Goal: Task Accomplishment & Management: Manage account settings

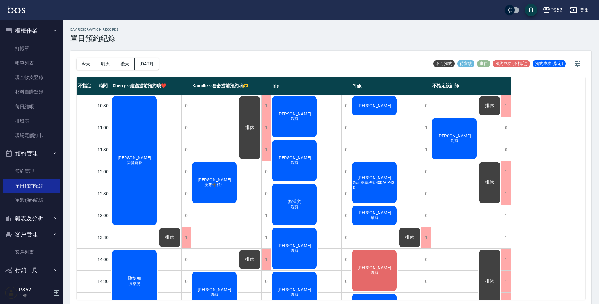
scroll to position [240, 0]
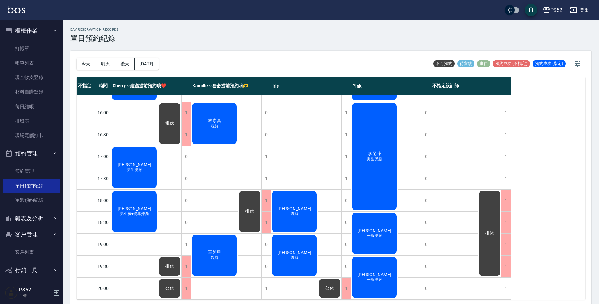
click at [152, 63] on button "2025/09/27" at bounding box center [147, 64] width 24 height 12
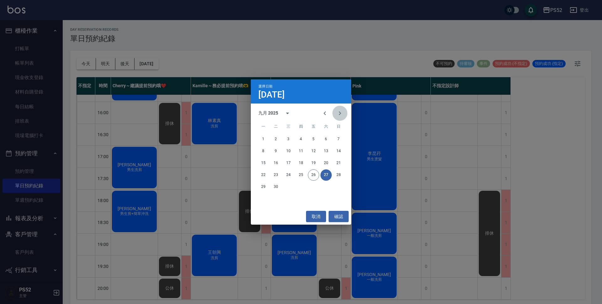
click at [343, 114] on icon "Next month" at bounding box center [340, 113] width 8 height 8
click at [275, 148] on button "7" at bounding box center [275, 151] width 11 height 11
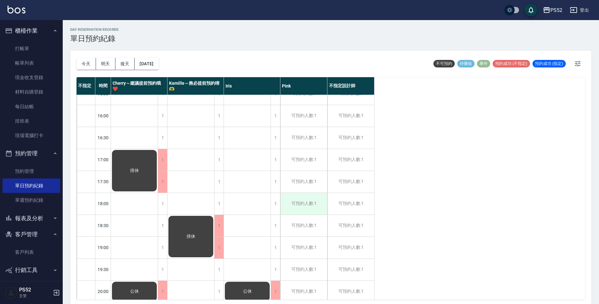
scroll to position [240, 0]
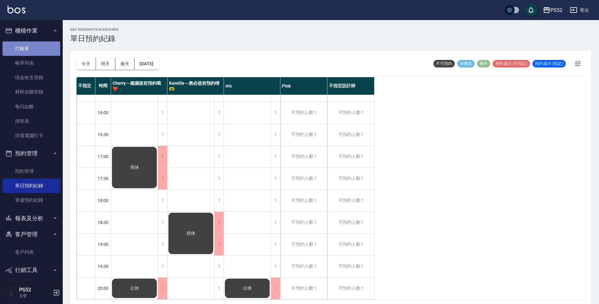
click at [37, 48] on link "打帳單" at bounding box center [32, 48] width 58 height 14
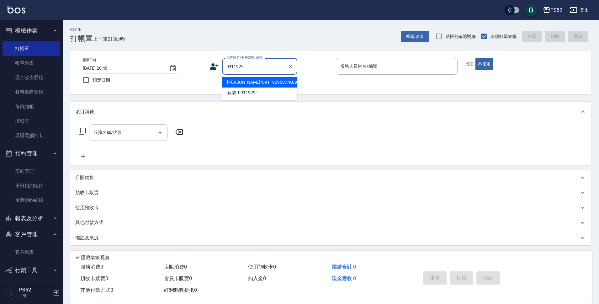
click at [278, 88] on li "游欽勝/0911929507/K0911929507" at bounding box center [259, 82] width 75 height 10
type input "游欽勝/0911929507/K0911929507"
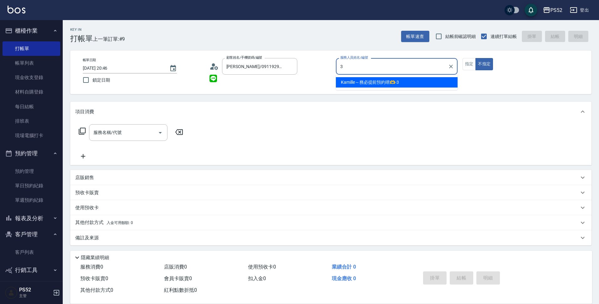
type input "Kamille～務必提前預約唷🫶-3"
type button "false"
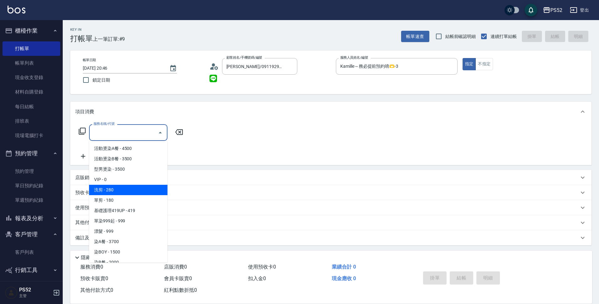
type input "洗剪(C1)"
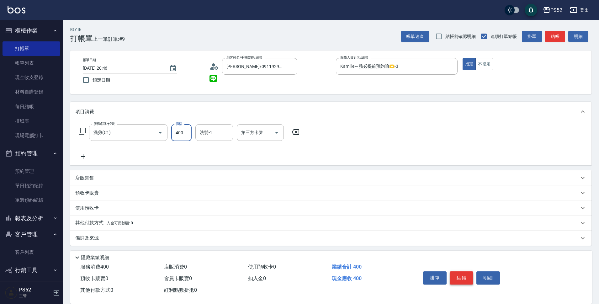
type input "400"
click at [457, 274] on button "結帳" at bounding box center [462, 277] width 24 height 13
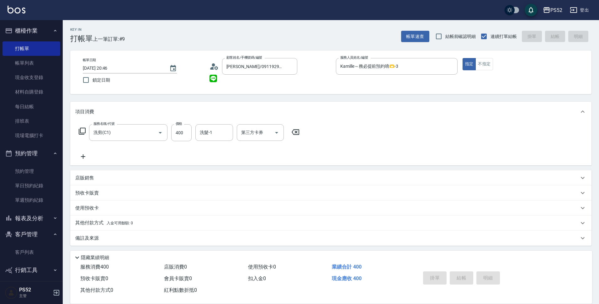
type input "2025/09/26 20:48"
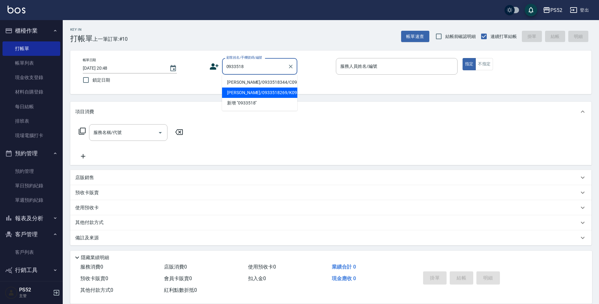
click at [269, 98] on li "何建龍/0933518269/K0933518269" at bounding box center [259, 93] width 75 height 10
type input "何建龍/0933518269/K0933518269"
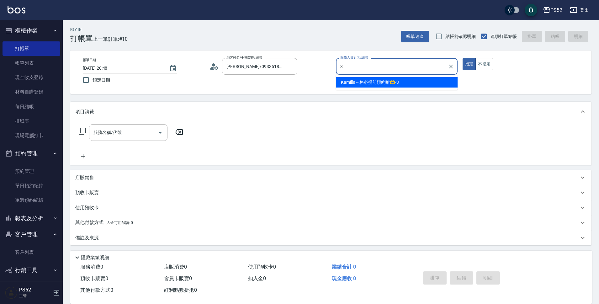
type input "Kamille～務必提前預約唷🫶-3"
type button "true"
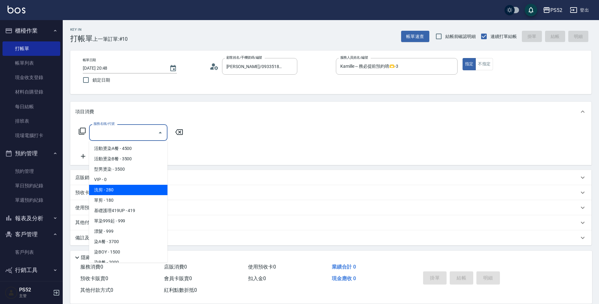
type input "洗剪(C1)"
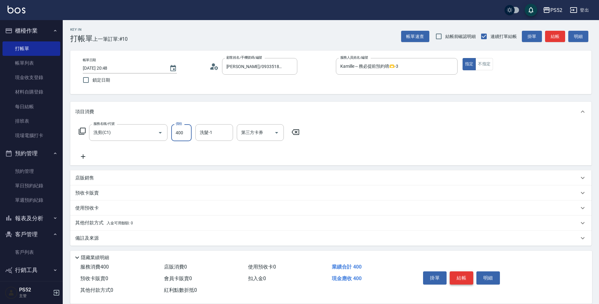
type input "400"
click at [466, 271] on button "結帳" at bounding box center [462, 277] width 24 height 13
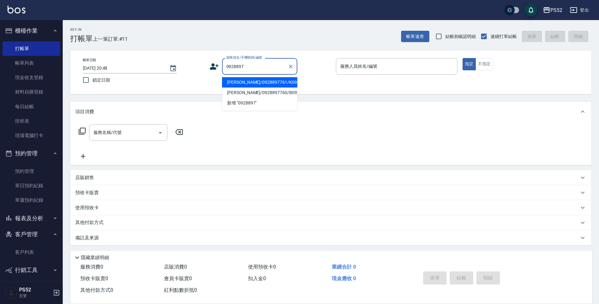
click at [234, 88] on li "辛明珍/0928897761/K0928897761" at bounding box center [259, 82] width 75 height 10
type input "辛明珍/0928897761/K0928897761"
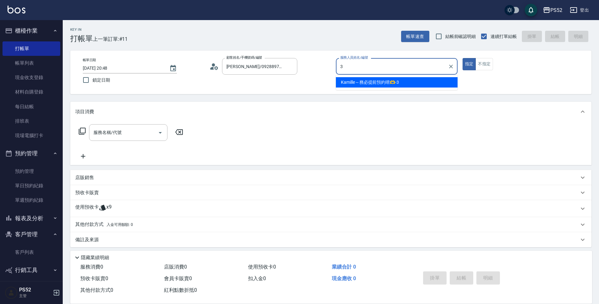
type input "Kamille～務必提前預約唷🫶-3"
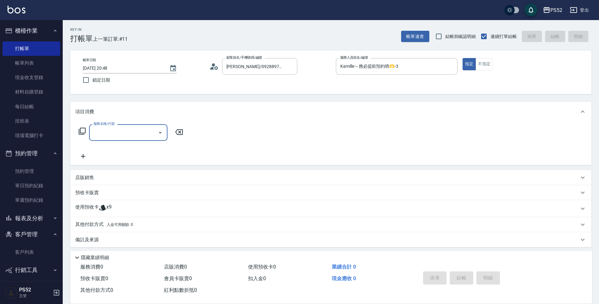
click at [105, 211] on icon at bounding box center [103, 208] width 8 height 8
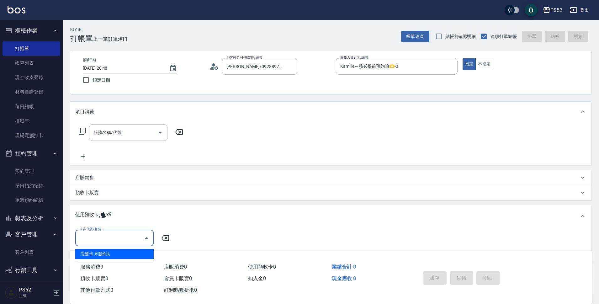
click at [104, 234] on input "卡券代號/名稱" at bounding box center [109, 237] width 63 height 11
click at [108, 253] on div "洗髮卡 剩餘9張" at bounding box center [114, 254] width 78 height 10
type input "洗髮卡"
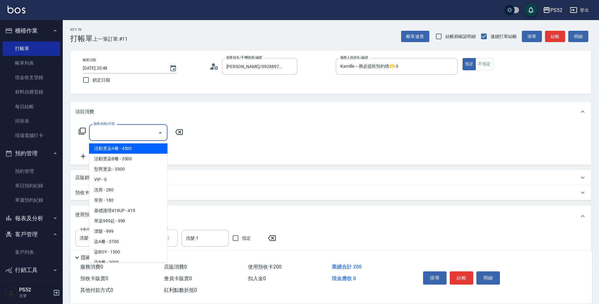
click at [138, 137] on input "服務名稱/代號" at bounding box center [123, 132] width 63 height 11
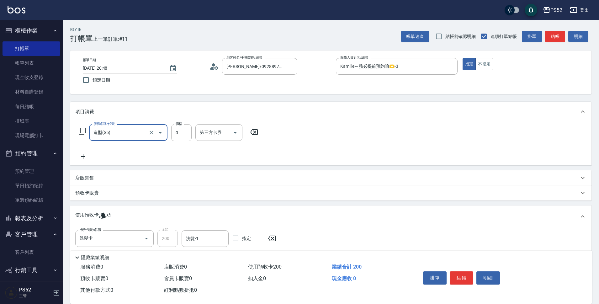
type input "造型(S5)"
type input "150"
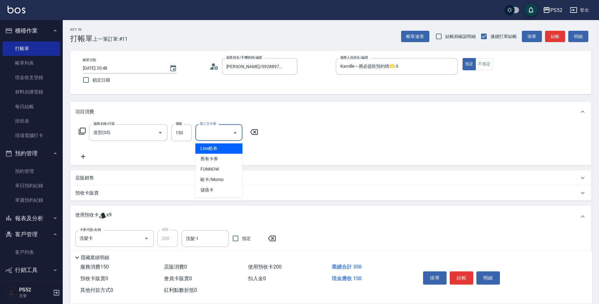
click at [209, 136] on input "第三方卡券" at bounding box center [214, 132] width 32 height 11
click at [205, 187] on span "儲值卡" at bounding box center [218, 190] width 47 height 10
type input "儲值卡"
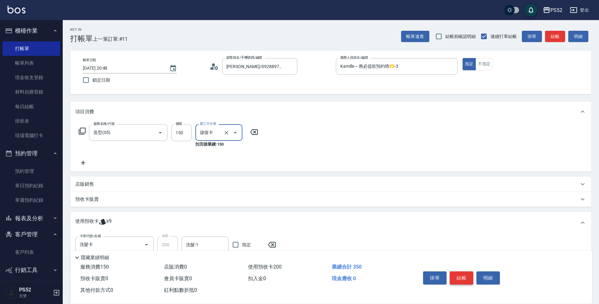
click at [458, 276] on button "結帳" at bounding box center [462, 277] width 24 height 13
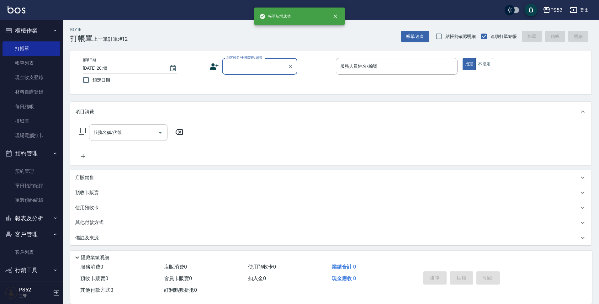
click at [29, 231] on button "客戶管理" at bounding box center [32, 234] width 58 height 16
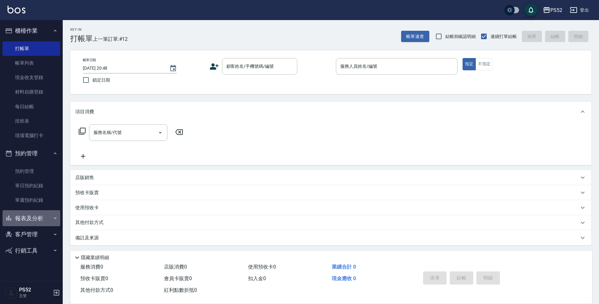
click at [33, 220] on button "報表及分析" at bounding box center [32, 218] width 58 height 16
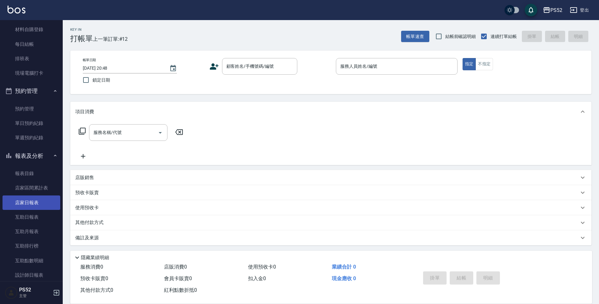
scroll to position [63, 0]
click at [36, 270] on link "設計師日報表" at bounding box center [32, 275] width 58 height 14
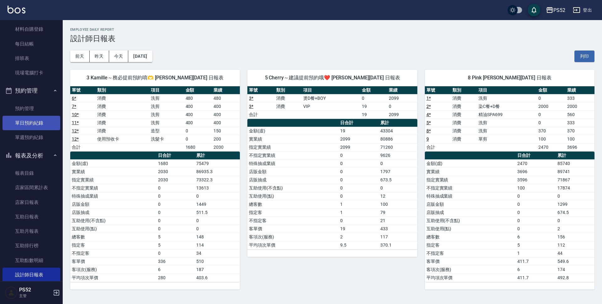
click at [25, 125] on link "單日預約紀錄" at bounding box center [32, 123] width 58 height 14
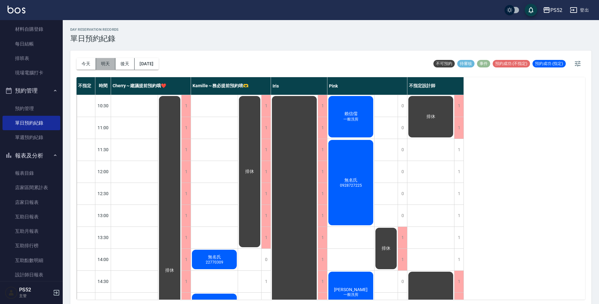
click at [103, 62] on button "明天" at bounding box center [105, 64] width 19 height 12
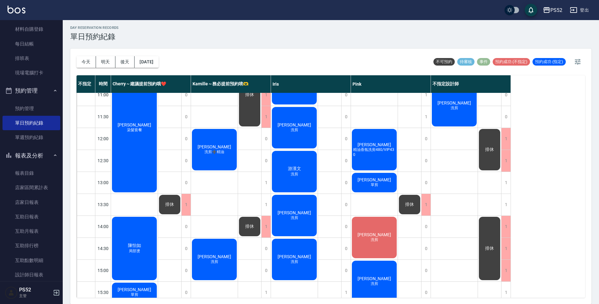
scroll to position [31, 0]
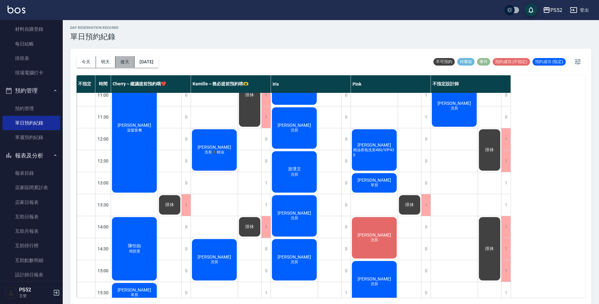
click at [129, 62] on button "後天" at bounding box center [124, 62] width 19 height 12
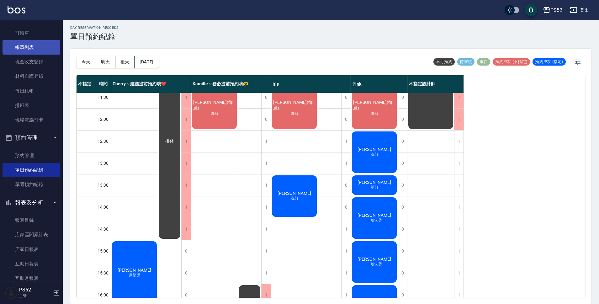
scroll to position [10, 0]
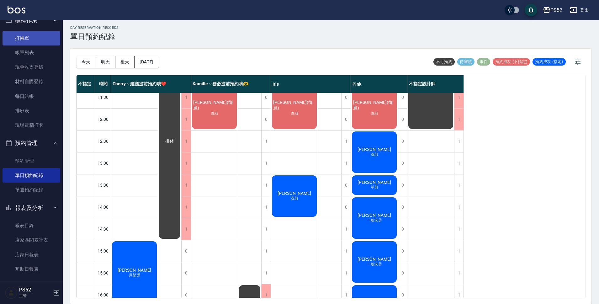
click at [29, 42] on link "打帳單" at bounding box center [32, 38] width 58 height 14
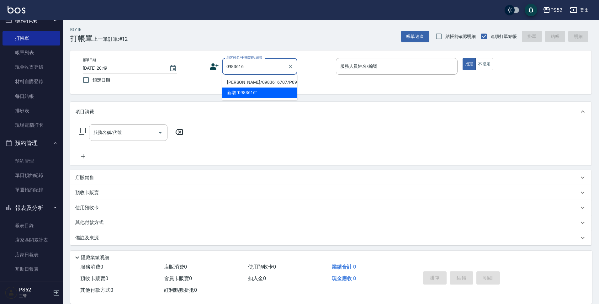
click at [256, 87] on li "陳泓榆/0983616707/P0983616707" at bounding box center [259, 82] width 75 height 10
type input "陳泓榆/0983616707/P0983616707"
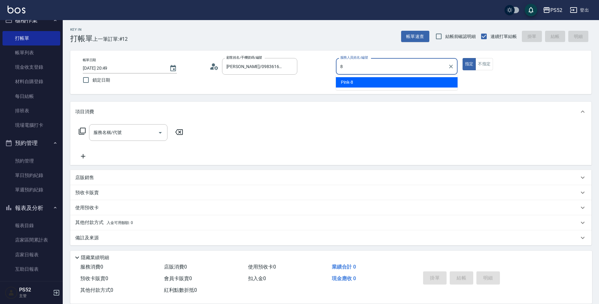
type input "Pink-8"
type button "true"
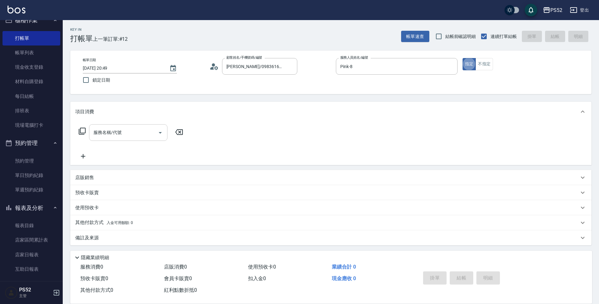
click at [133, 135] on input "服務名稱/代號" at bounding box center [123, 132] width 63 height 11
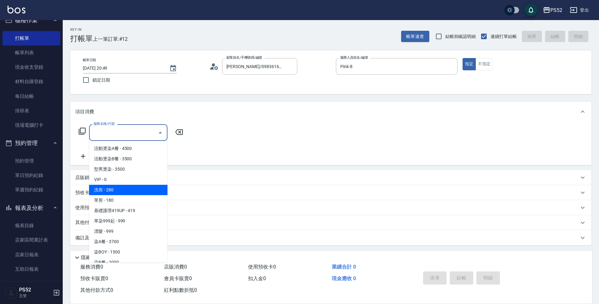
click at [132, 193] on span "洗剪 - 280" at bounding box center [128, 190] width 78 height 10
type input "洗剪(C1)"
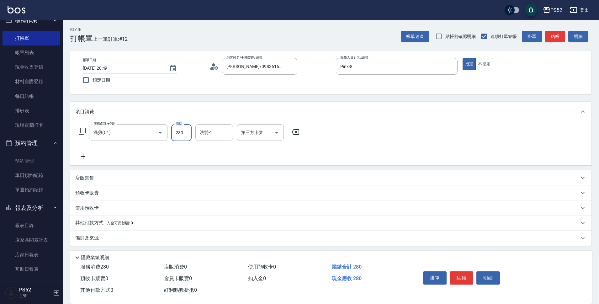
click at [177, 131] on input "280" at bounding box center [181, 132] width 20 height 17
type input "370"
click at [464, 279] on button "結帳" at bounding box center [462, 277] width 24 height 13
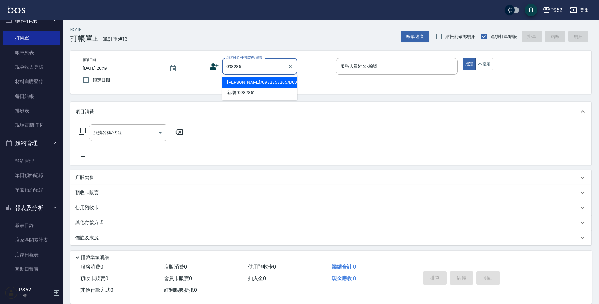
click at [257, 85] on li "王瑋/0982858205/B0982858205" at bounding box center [259, 82] width 75 height 10
type input "王瑋/0982858205/B0982858205"
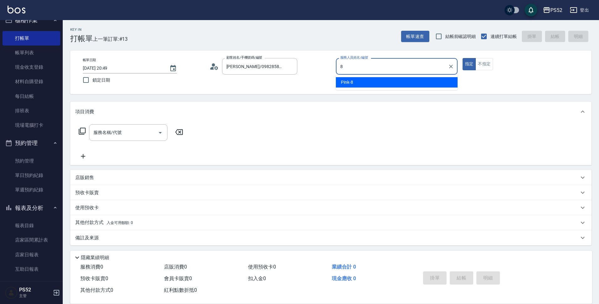
type input "Pink-8"
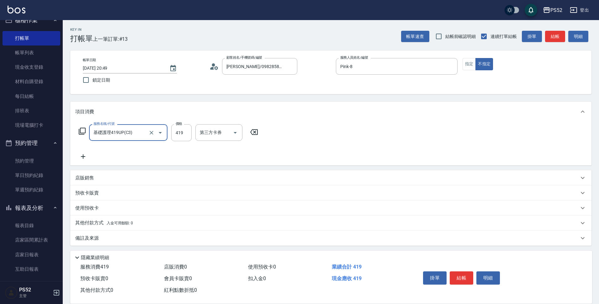
type input "基礎護理419UP(C3)"
type input "599"
click at [457, 275] on button "結帳" at bounding box center [462, 277] width 24 height 13
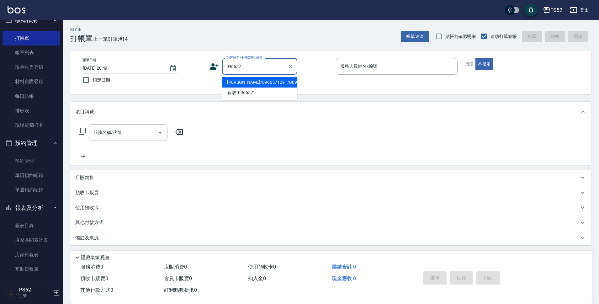
click at [241, 88] on li "李柏諭/0966571291/B0966571291" at bounding box center [259, 82] width 75 height 10
type input "李柏諭/0966571291/B0966571291"
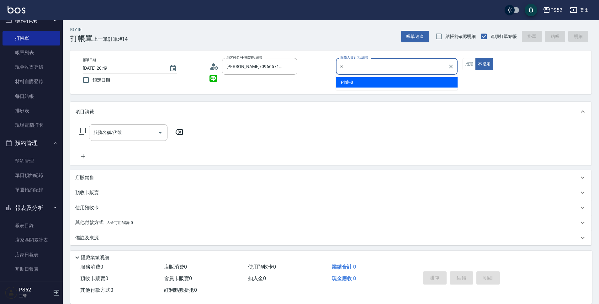
type input "Pink-8"
type button "false"
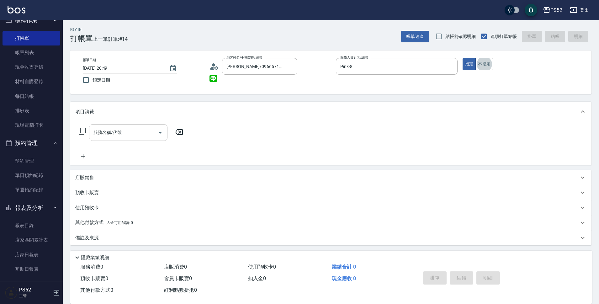
click at [126, 136] on input "服務名稱/代號" at bounding box center [123, 132] width 63 height 11
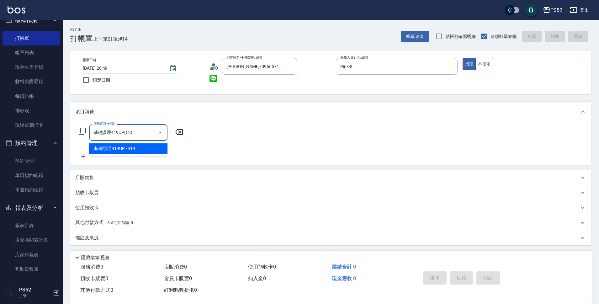
type input "基礎護理419UP(C3)"
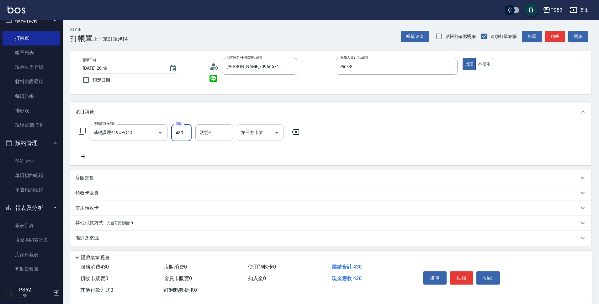
click at [253, 140] on div "第三方卡券" at bounding box center [260, 132] width 47 height 17
type input "430"
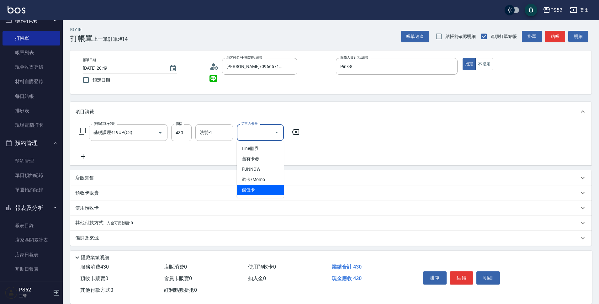
click at [271, 191] on span "儲值卡" at bounding box center [260, 190] width 47 height 10
type input "儲值卡"
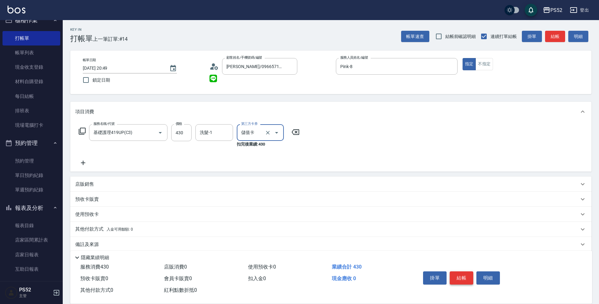
click at [468, 277] on button "結帳" at bounding box center [462, 277] width 24 height 13
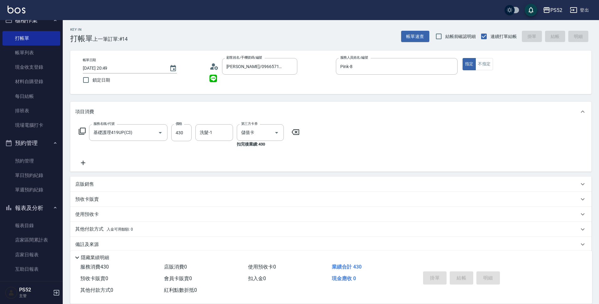
type input "2025/09/26 20:50"
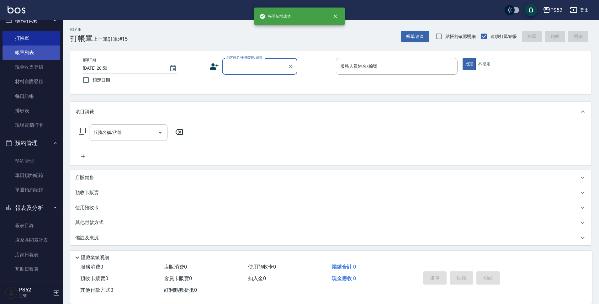
click at [35, 52] on link "帳單列表" at bounding box center [32, 52] width 58 height 14
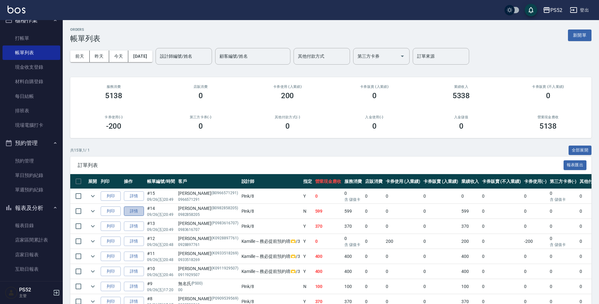
click at [137, 212] on link "詳情" at bounding box center [134, 211] width 20 height 10
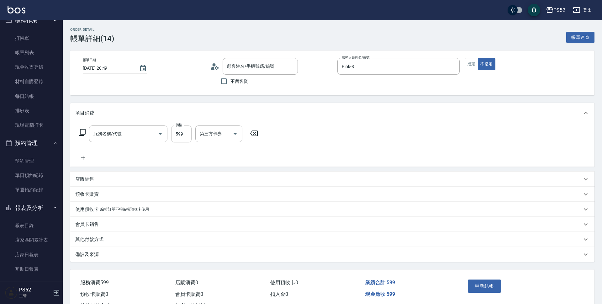
type input "2025/09/26 20:49"
type input "Pink-8"
type input "基礎護理419UP(C3)"
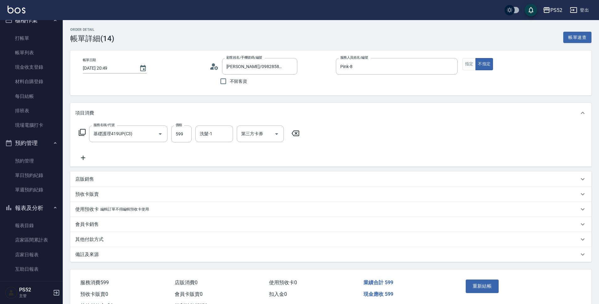
type input "王瑋/0982858205/B0982858205"
click at [153, 134] on icon "Clear" at bounding box center [151, 134] width 6 height 6
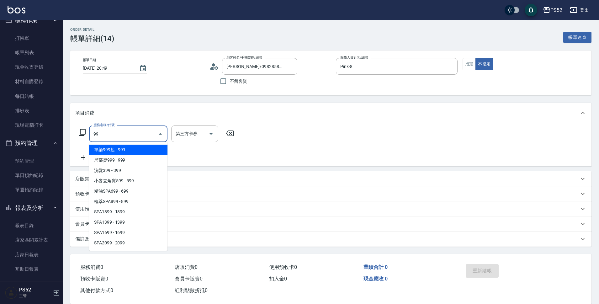
type input "單染999起(L1)"
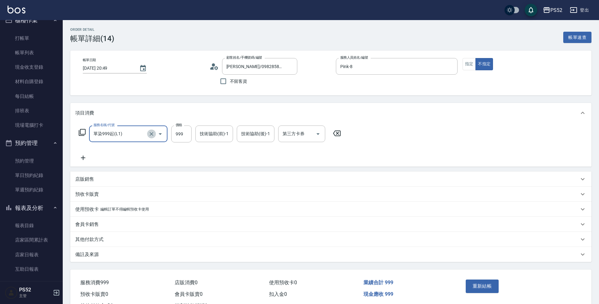
click at [153, 134] on icon "Clear" at bounding box center [151, 134] width 6 height 6
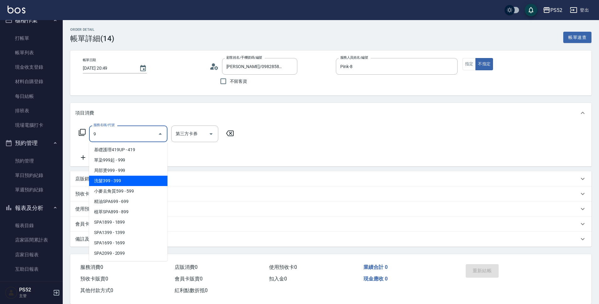
click at [154, 181] on span "洗髮399 - 399" at bounding box center [128, 181] width 78 height 10
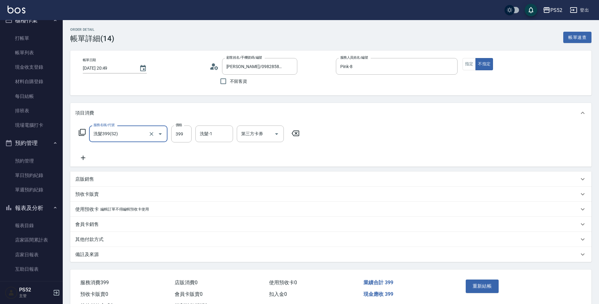
type input "洗髮399(S2)"
click at [81, 158] on icon at bounding box center [83, 158] width 4 height 4
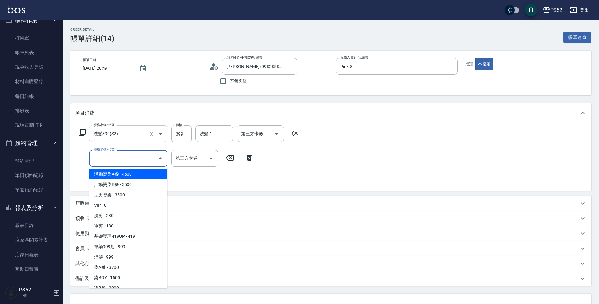
click at [104, 162] on input "服務名稱/代號" at bounding box center [123, 158] width 63 height 11
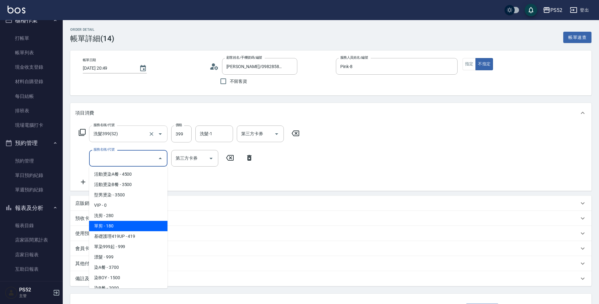
click at [111, 226] on span "單剪 - 180" at bounding box center [128, 226] width 78 height 10
type input "單剪(C2)"
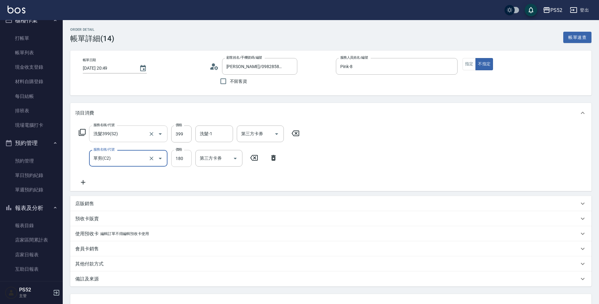
click at [187, 156] on input "180" at bounding box center [181, 158] width 20 height 17
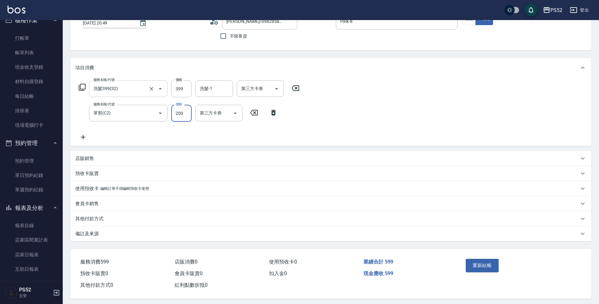
scroll to position [50, 0]
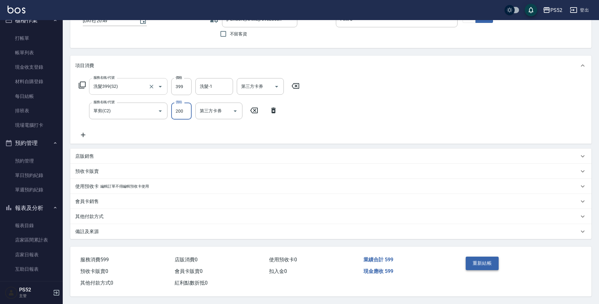
type input "200"
click at [480, 257] on button "重新結帳" at bounding box center [482, 263] width 33 height 13
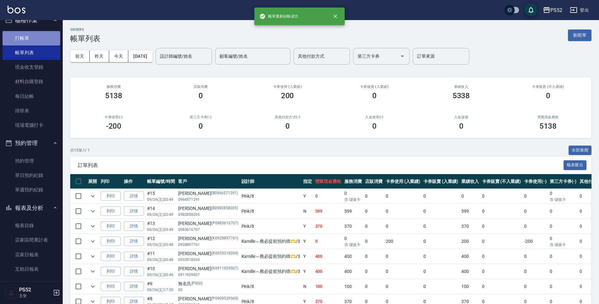
click at [45, 40] on link "打帳單" at bounding box center [32, 38] width 58 height 14
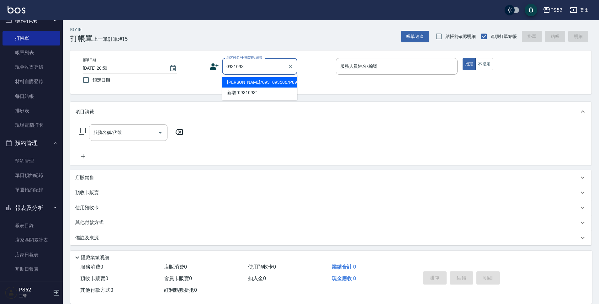
click at [256, 82] on li "游承翰/0931093506/P0931093506" at bounding box center [259, 82] width 75 height 10
type input "游承翰/0931093506/P0931093506"
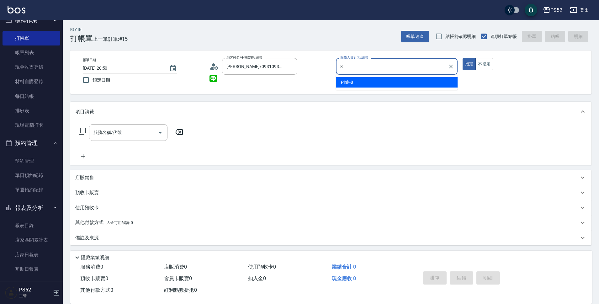
type input "Pink-8"
type button "true"
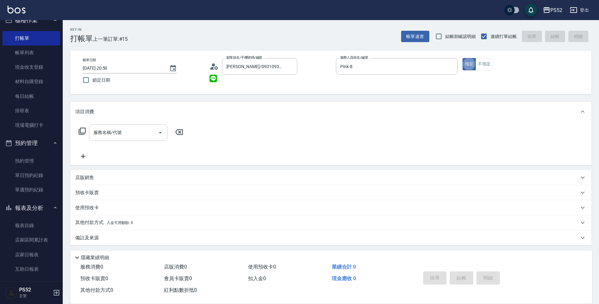
click at [118, 136] on input "服務名稱/代號" at bounding box center [123, 132] width 63 height 11
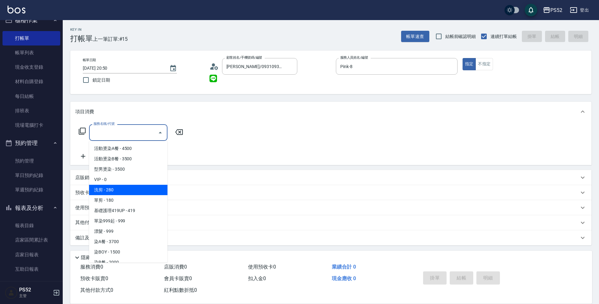
click at [130, 191] on span "洗剪 - 280" at bounding box center [128, 190] width 78 height 10
type input "洗剪(C1)"
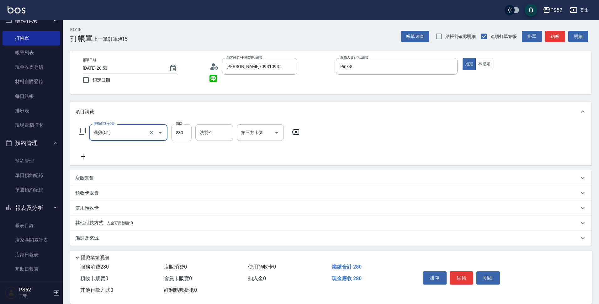
click at [185, 136] on input "280" at bounding box center [181, 132] width 20 height 17
type input "370"
click at [457, 280] on button "結帳" at bounding box center [462, 277] width 24 height 13
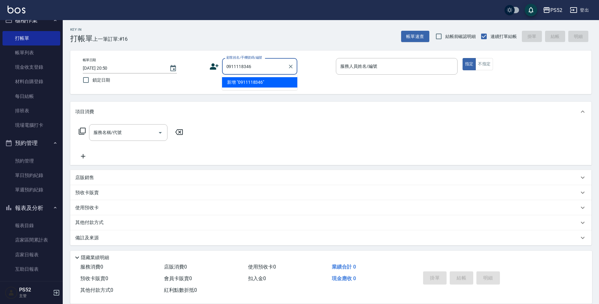
type input "0911118346"
click at [210, 64] on icon at bounding box center [214, 66] width 9 height 9
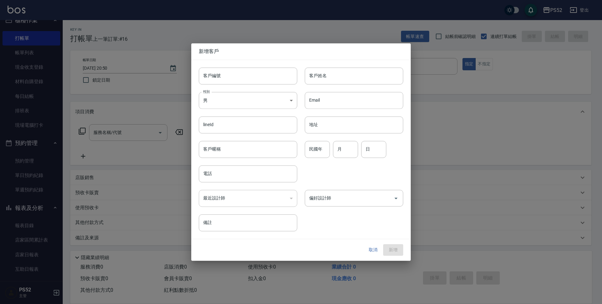
click at [226, 78] on input "客戶編號" at bounding box center [248, 75] width 99 height 17
type input "b"
paste input "0911118346"
type input "B0911118346"
click at [215, 178] on input "電話" at bounding box center [248, 173] width 99 height 17
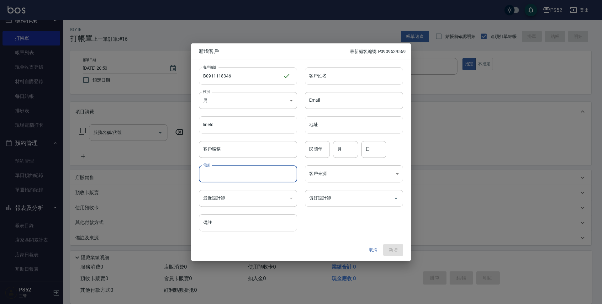
paste input "0911118346"
type input "0911118346"
click at [321, 152] on input "民國年" at bounding box center [317, 149] width 25 height 17
type input "75"
type input "3"
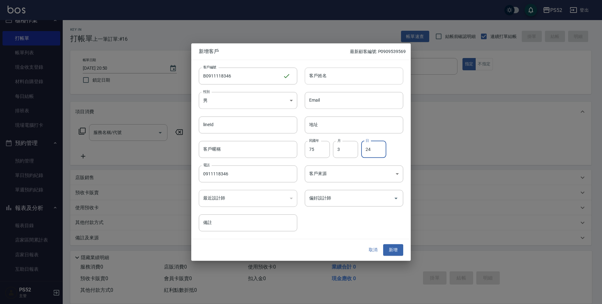
type input "24"
click at [342, 78] on input "客戶姓名" at bounding box center [354, 75] width 99 height 17
type input "[PERSON_NAME]"
click at [400, 247] on button "新增" at bounding box center [393, 250] width 20 height 12
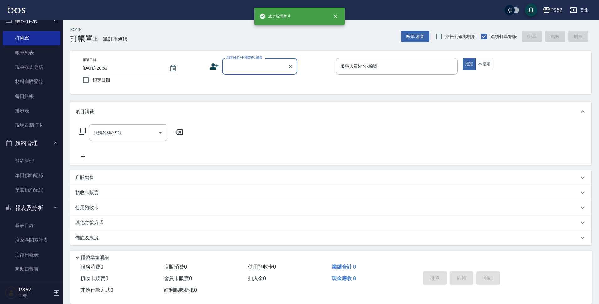
click at [268, 61] on input "顧客姓名/手機號碼/編號" at bounding box center [255, 66] width 60 height 11
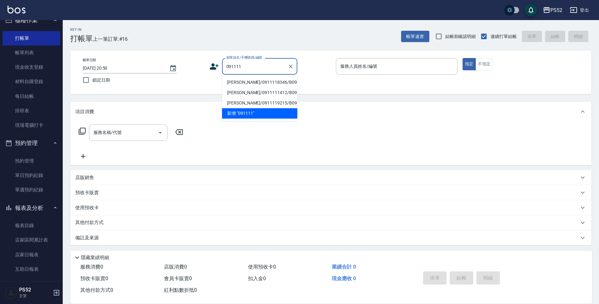
click at [250, 85] on li "黃昶憲/0911118346/B0911118346" at bounding box center [259, 82] width 75 height 10
type input "黃昶憲/0911118346/B0911118346"
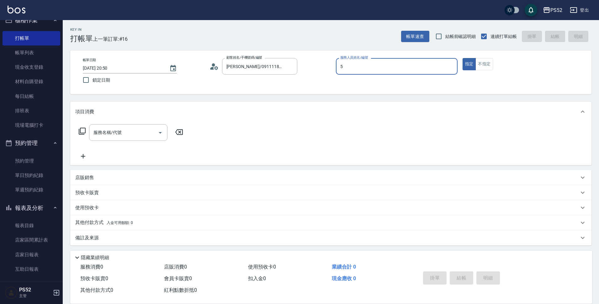
type input "Cherry～建議提前預約哦❤️-5"
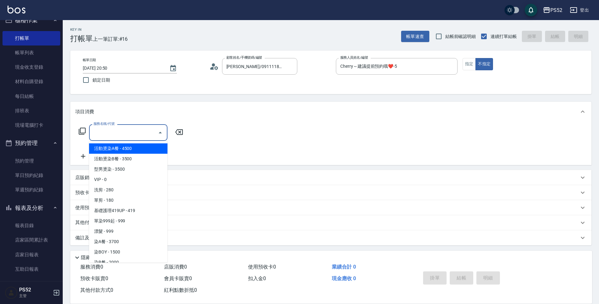
click at [131, 130] on input "服務名稱/代號" at bounding box center [123, 132] width 63 height 11
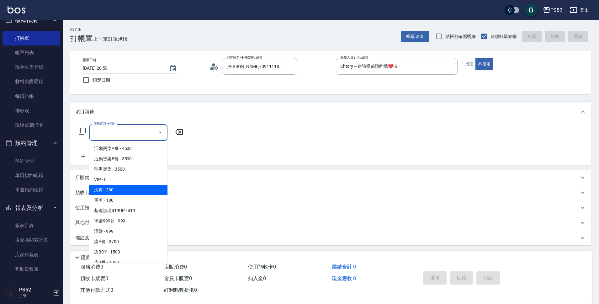
click at [111, 191] on span "洗剪 - 280" at bounding box center [128, 190] width 78 height 10
type input "洗剪(C1)"
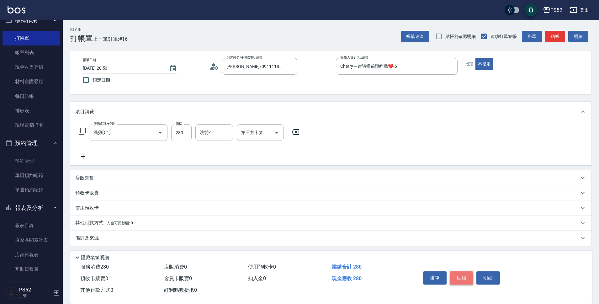
click at [461, 273] on button "結帳" at bounding box center [462, 277] width 24 height 13
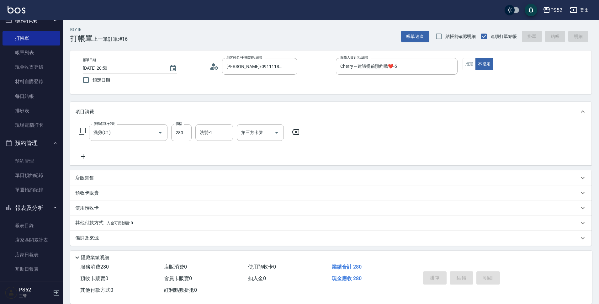
type input "[DATE] 20:52"
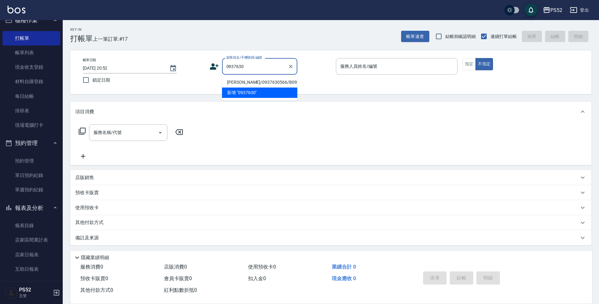
click at [247, 88] on li "梁適鵬/0937630566/B0937630566" at bounding box center [259, 82] width 75 height 10
type input "梁適鵬/0937630566/B0937630566"
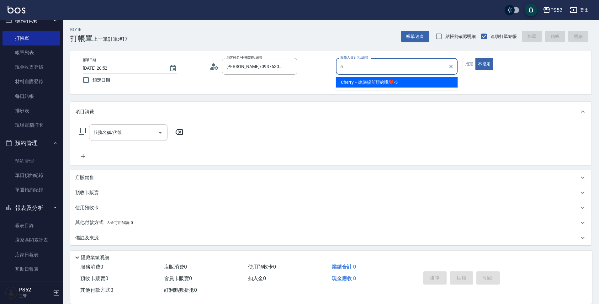
type input "Cherry～建議提前預約哦❤️-5"
type button "false"
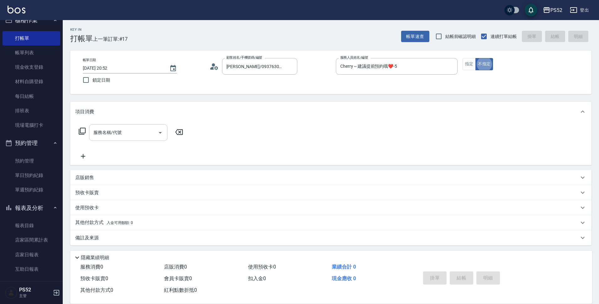
click at [139, 133] on input "服務名稱/代號" at bounding box center [123, 132] width 63 height 11
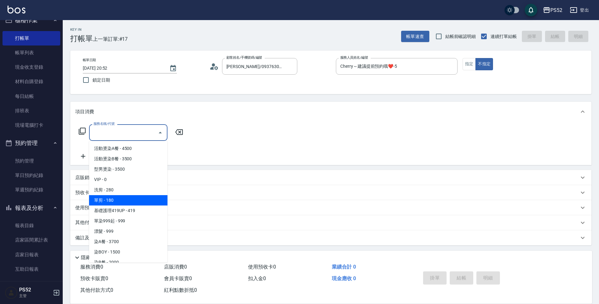
click at [134, 200] on span "單剪 - 180" at bounding box center [128, 200] width 78 height 10
type input "單剪(C2)"
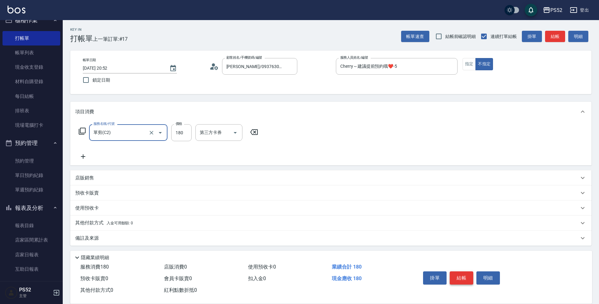
click at [460, 274] on button "結帳" at bounding box center [462, 277] width 24 height 13
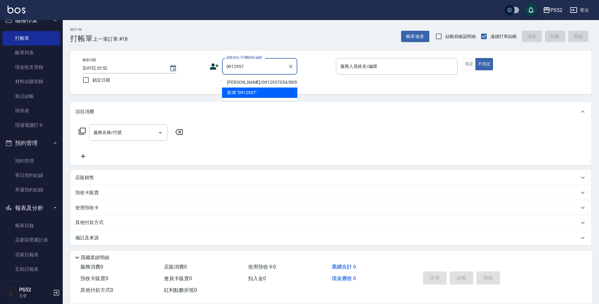
click at [272, 84] on li "游景翔/0912957054/B0912957054" at bounding box center [259, 82] width 75 height 10
type input "游景翔/0912957054/B0912957054"
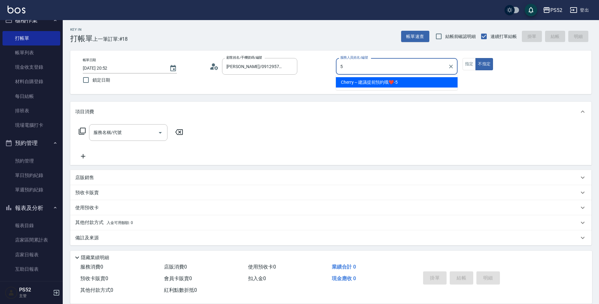
type input "Cherry～建議提前預約哦❤️-5"
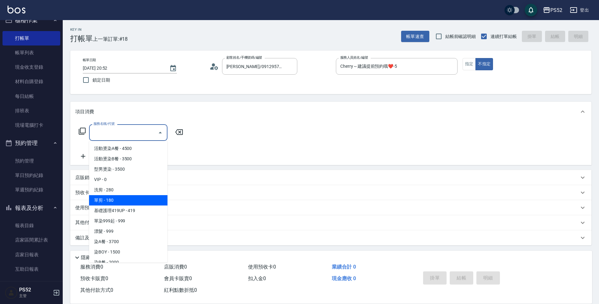
type input "單剪(C2)"
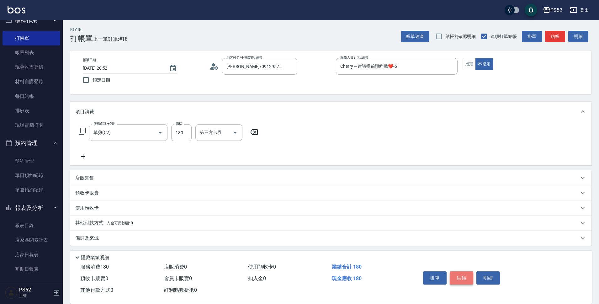
click at [471, 275] on button "結帳" at bounding box center [462, 277] width 24 height 13
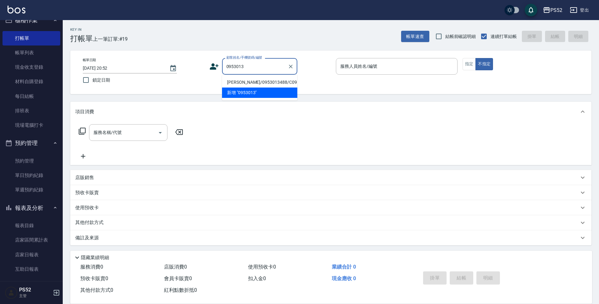
click at [239, 86] on li "張逸欣/0953013488/C0953013488" at bounding box center [259, 82] width 75 height 10
type input "張逸欣/0953013488/C0953013488"
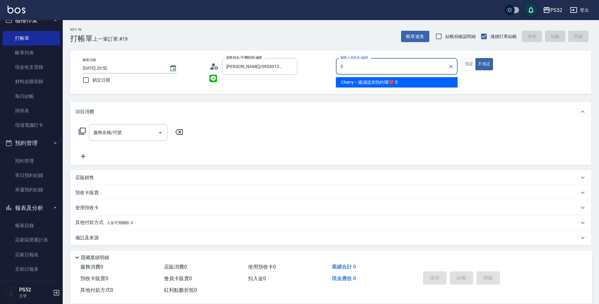
type input "Cherry～建議提前預約哦❤️-5"
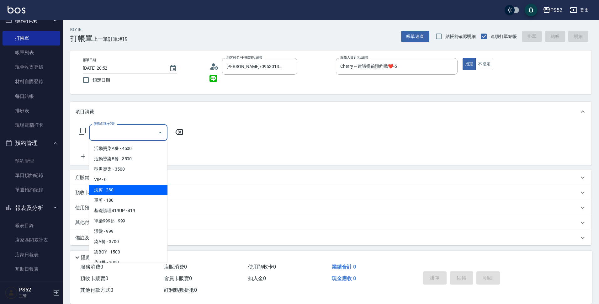
type input "洗剪(C1)"
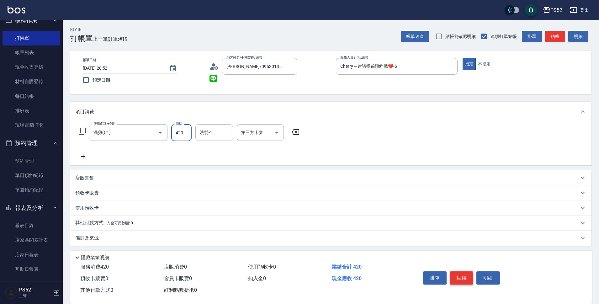
type input "420"
click at [467, 275] on button "結帳" at bounding box center [462, 277] width 24 height 13
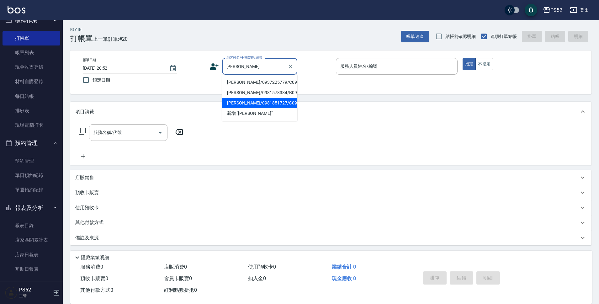
click at [255, 108] on li "[PERSON_NAME]/0981851727/C0981851727" at bounding box center [259, 103] width 75 height 10
type input "[PERSON_NAME]/0981851727/C0981851727"
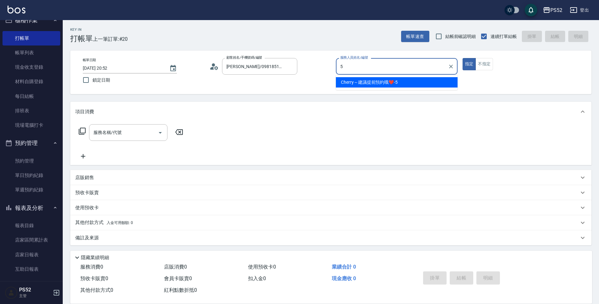
type input "Cherry～建議提前預約哦❤️-5"
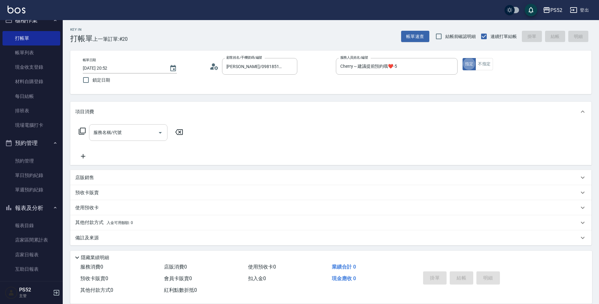
click at [120, 125] on div "服務名稱/代號" at bounding box center [128, 132] width 78 height 17
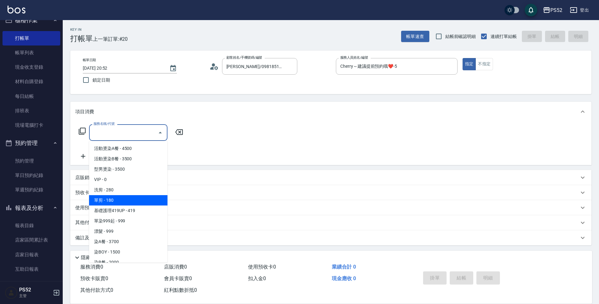
click at [125, 205] on span "單剪 - 180" at bounding box center [128, 200] width 78 height 10
type input "單剪(C2)"
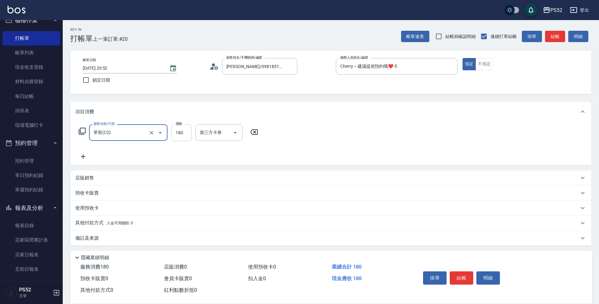
click at [182, 133] on input "180" at bounding box center [181, 132] width 20 height 17
type input "300"
click at [453, 274] on button "結帳" at bounding box center [462, 277] width 24 height 13
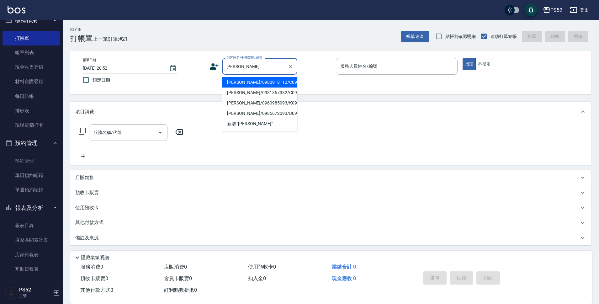
click at [273, 88] on li "陳雅莉/0980918112/C0980918112" at bounding box center [259, 82] width 75 height 10
type input "陳雅莉/0980918112/C0980918112"
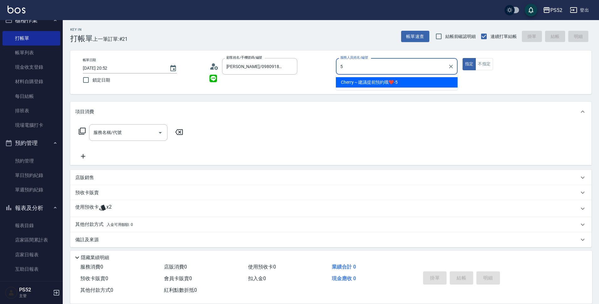
type input "Cherry～建議提前預約哦❤️-5"
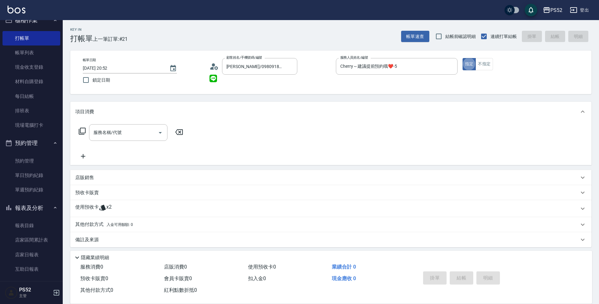
click at [127, 208] on div "使用預收卡 x2" at bounding box center [327, 208] width 504 height 9
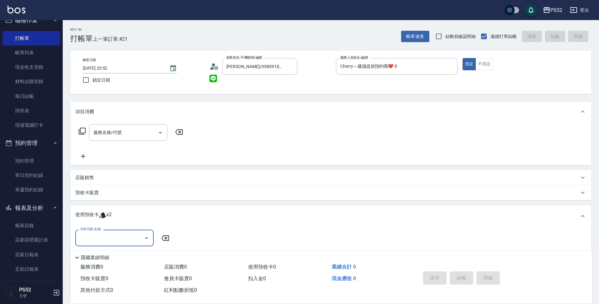
click at [128, 240] on input "卡券代號/名稱" at bounding box center [109, 237] width 63 height 11
click at [128, 255] on div "洗髮卡 剩餘2張" at bounding box center [114, 254] width 78 height 10
type input "洗髮卡"
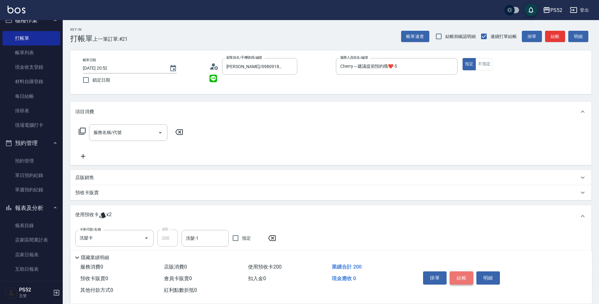
click at [463, 274] on button "結帳" at bounding box center [462, 277] width 24 height 13
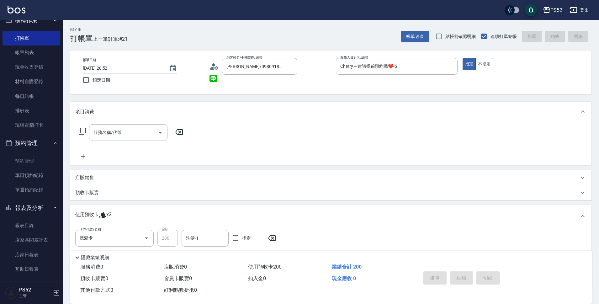
type input "2025/09/26 20:53"
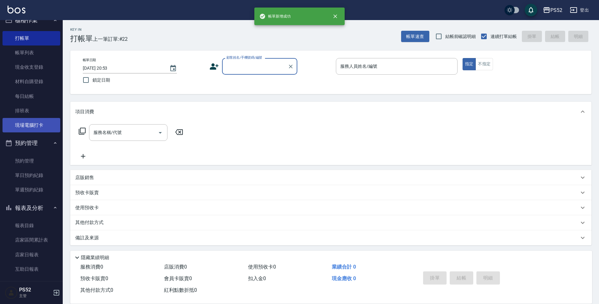
click at [30, 124] on link "現場電腦打卡" at bounding box center [32, 125] width 58 height 14
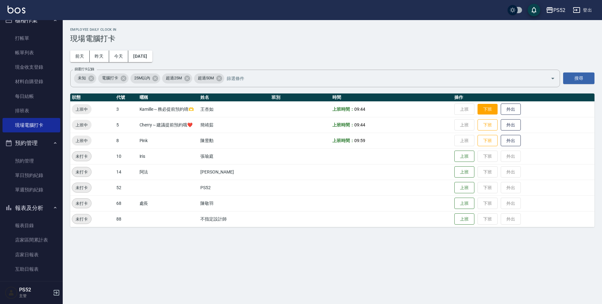
click at [483, 111] on button "下班" at bounding box center [488, 109] width 20 height 11
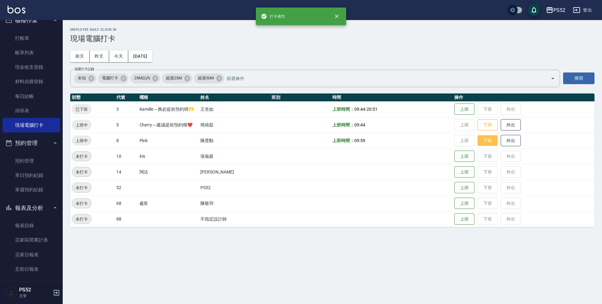
click at [486, 139] on button "下班" at bounding box center [488, 140] width 20 height 11
click at [492, 125] on button "下班" at bounding box center [488, 125] width 20 height 11
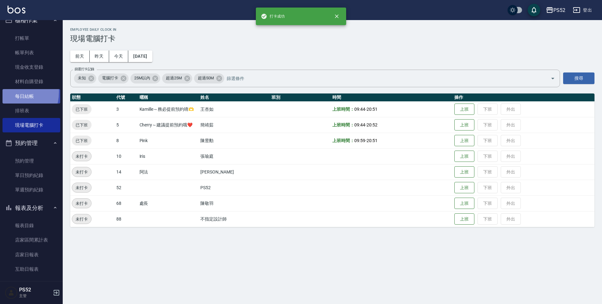
click at [10, 92] on link "每日結帳" at bounding box center [32, 96] width 58 height 14
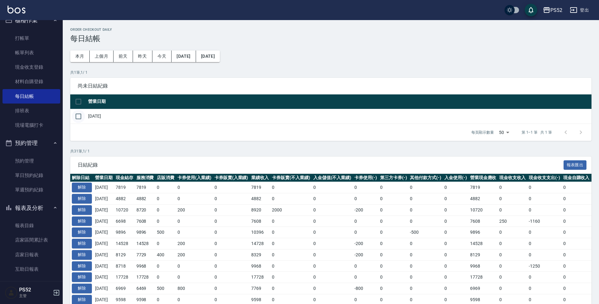
click at [82, 120] on input "checkbox" at bounding box center [78, 116] width 13 height 13
checkbox input "true"
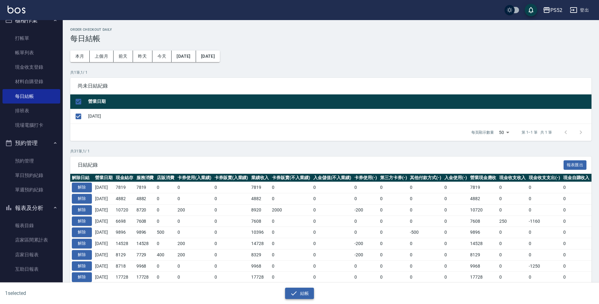
click at [292, 294] on icon "button" at bounding box center [294, 294] width 8 height 8
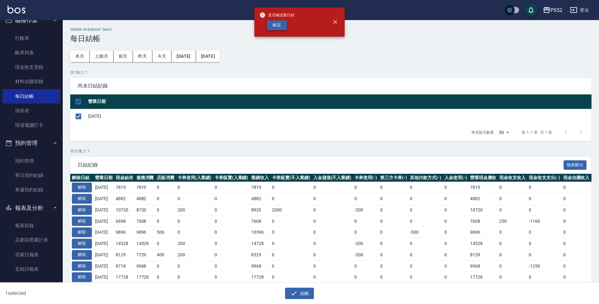
click at [275, 28] on button "確定" at bounding box center [277, 25] width 20 height 10
checkbox input "false"
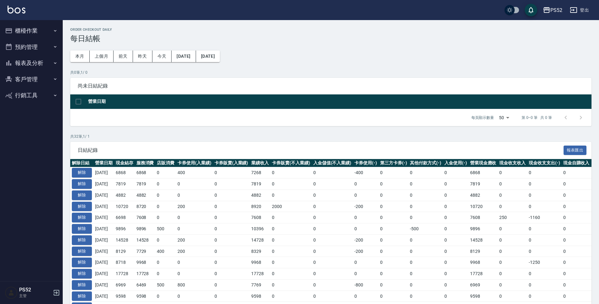
click at [23, 61] on button "報表及分析" at bounding box center [32, 63] width 58 height 16
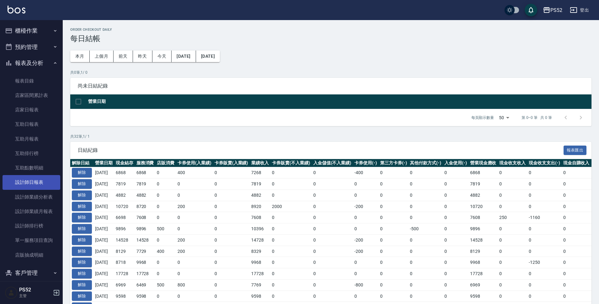
click at [47, 177] on link "設計師日報表" at bounding box center [32, 182] width 58 height 14
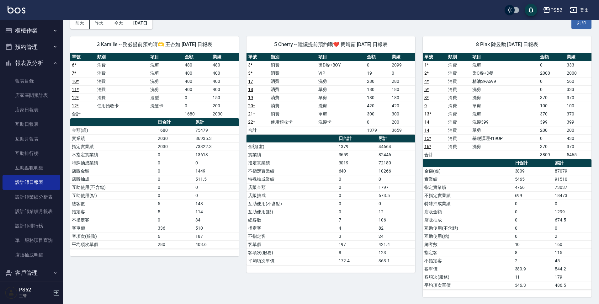
scroll to position [34, 0]
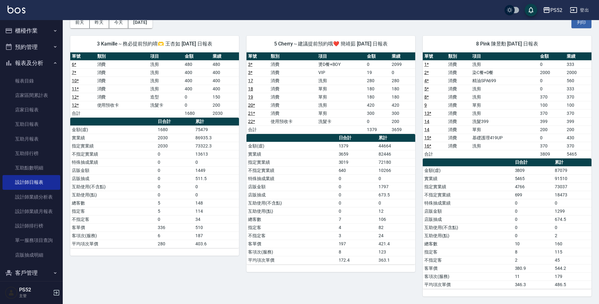
click at [13, 65] on button "報表及分析" at bounding box center [32, 63] width 58 height 16
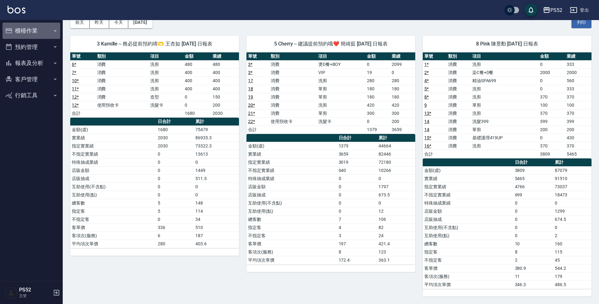
click at [31, 31] on button "櫃檯作業" at bounding box center [32, 31] width 58 height 16
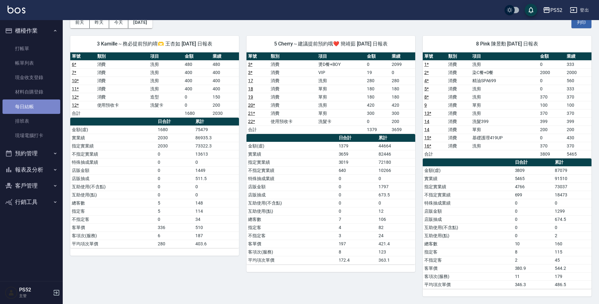
click at [31, 107] on link "每日結帳" at bounding box center [32, 106] width 58 height 14
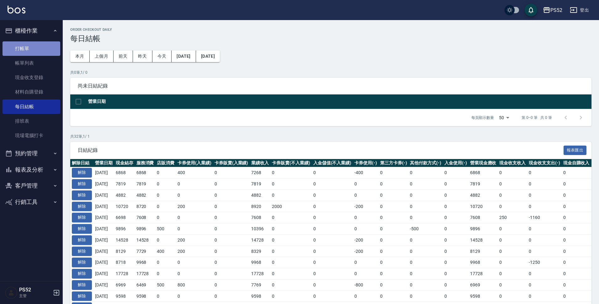
click at [21, 51] on link "打帳單" at bounding box center [32, 48] width 58 height 14
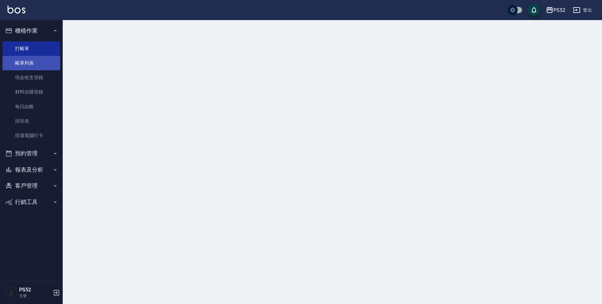
click at [27, 66] on link "帳單列表" at bounding box center [32, 63] width 58 height 14
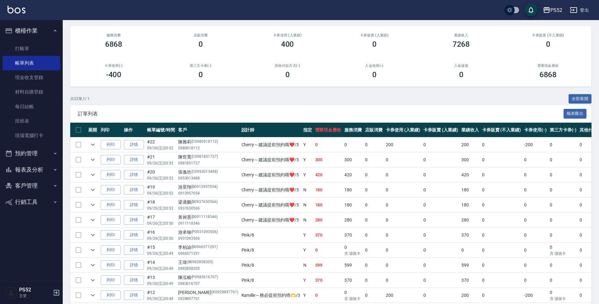
scroll to position [47, 0]
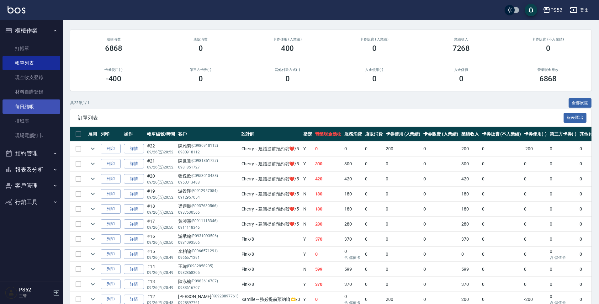
click at [30, 106] on link "每日結帳" at bounding box center [32, 106] width 58 height 14
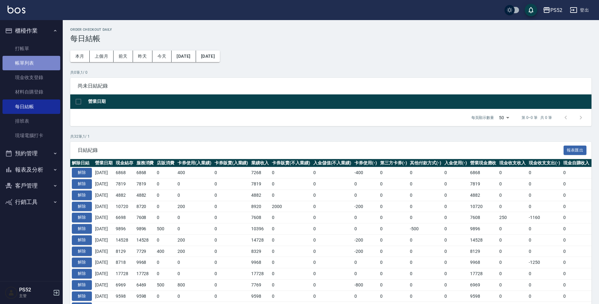
click at [45, 67] on link "帳單列表" at bounding box center [32, 63] width 58 height 14
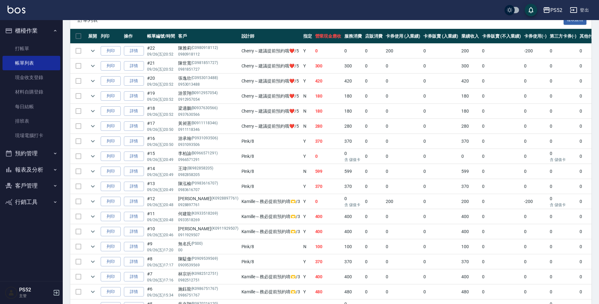
scroll to position [141, 0]
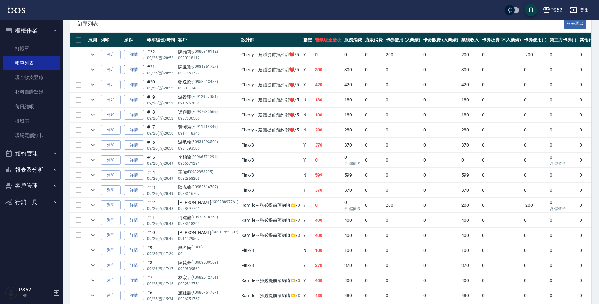
click at [137, 73] on link "詳情" at bounding box center [134, 70] width 20 height 10
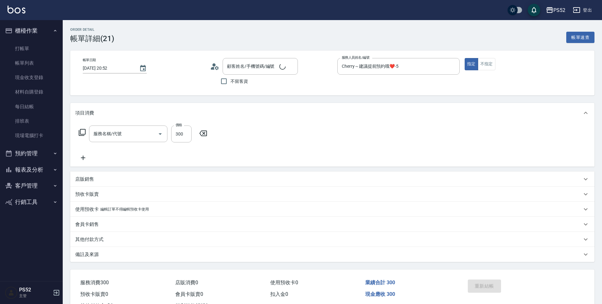
type input "[DATE] 20:52"
type input "Cherry～建議提前預約哦❤️-5"
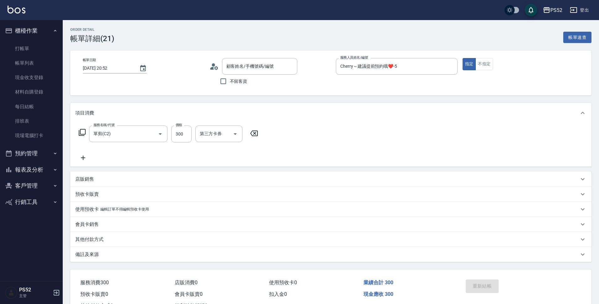
type input "[PERSON_NAME]/0981851727/C0981851727"
type input "單剪(C2)"
click at [24, 105] on link "每日結帳" at bounding box center [32, 106] width 58 height 14
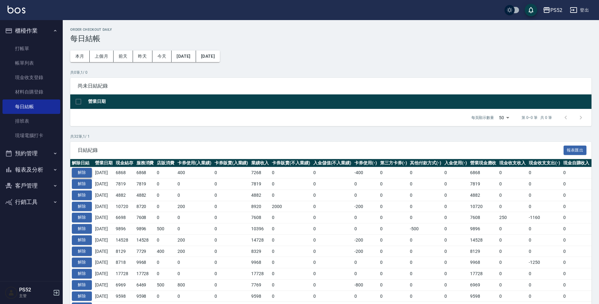
click at [82, 175] on button "解除" at bounding box center [82, 173] width 20 height 10
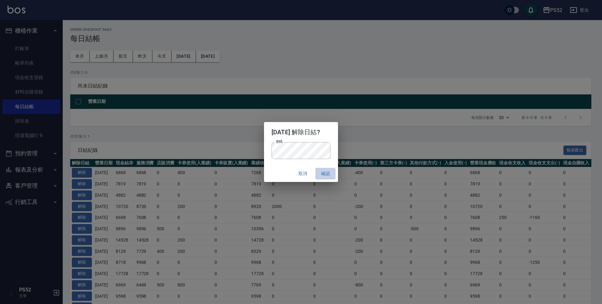
click at [320, 175] on button "確認" at bounding box center [326, 174] width 20 height 12
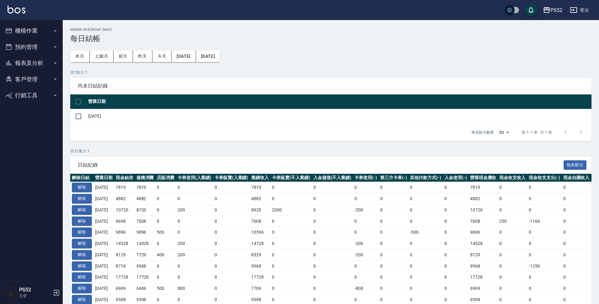
click at [36, 38] on button "櫃檯作業" at bounding box center [32, 31] width 58 height 16
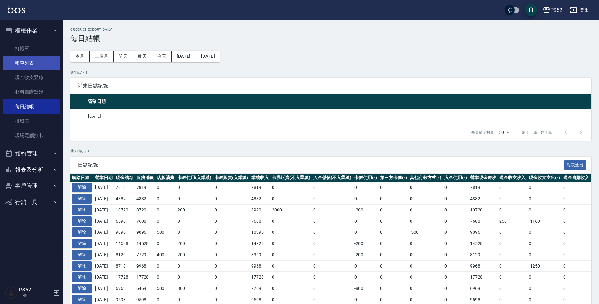
click at [33, 60] on link "帳單列表" at bounding box center [32, 63] width 58 height 14
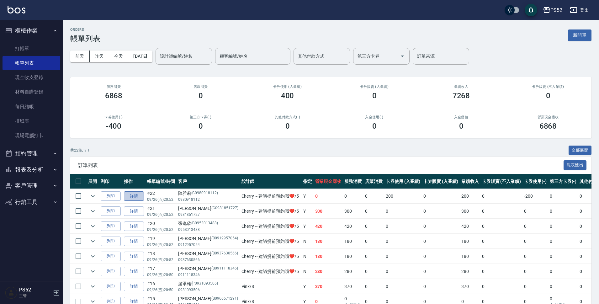
click at [127, 194] on link "詳情" at bounding box center [134, 196] width 20 height 10
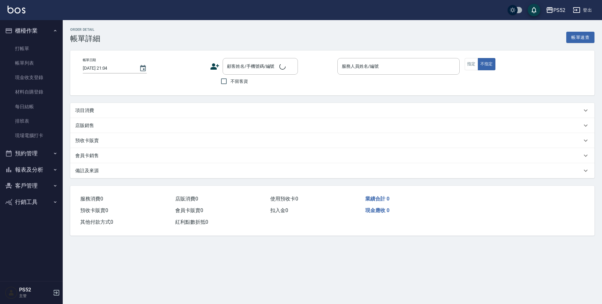
type input "[DATE] 20:52"
type input "Cherry～建議提前預約哦❤️-5"
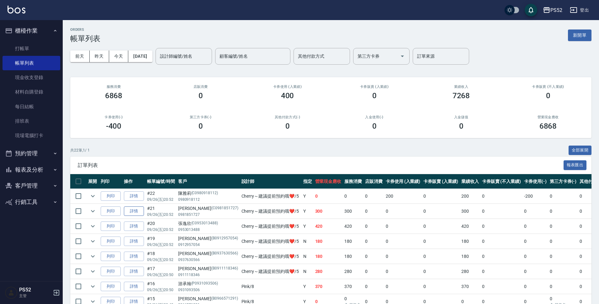
click at [139, 212] on link "詳情" at bounding box center [134, 211] width 20 height 10
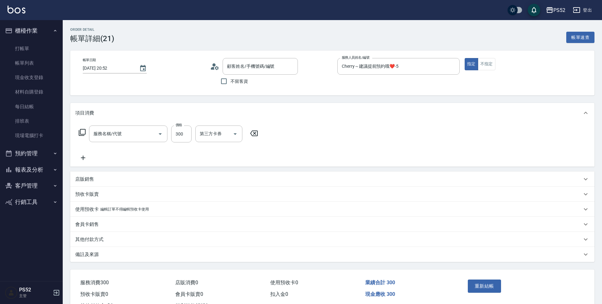
type input "[DATE] 20:52"
type input "Cherry～建議提前預約哦❤️-5"
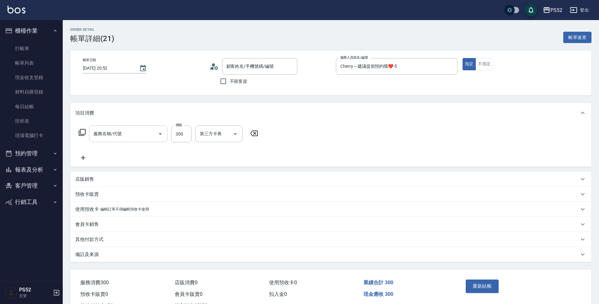
type input "[PERSON_NAME]/0981851727/C0981851727"
type input "單剪(C2)"
click at [93, 174] on div "店販銷售" at bounding box center [330, 179] width 521 height 15
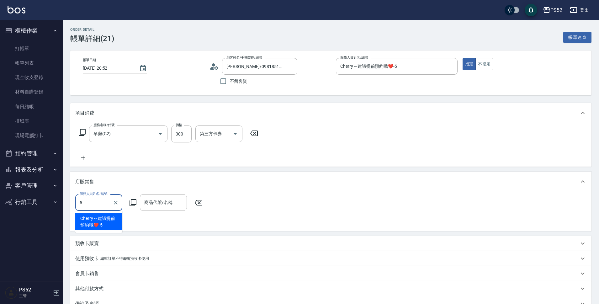
type input "Cherry～建議提前預約哦❤️-5"
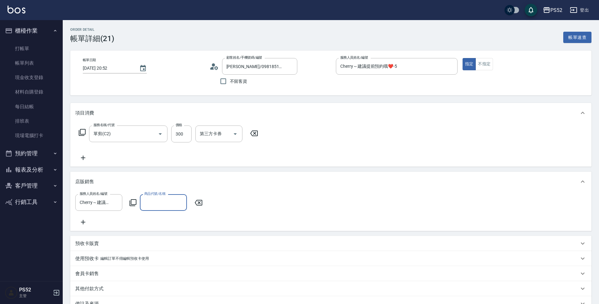
click at [168, 205] on input "商品代號/名稱" at bounding box center [163, 202] width 41 height 11
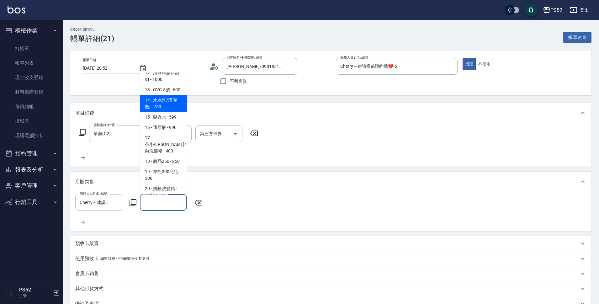
scroll to position [188, 0]
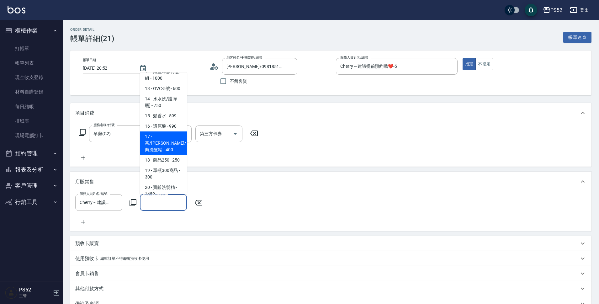
click at [165, 154] on span "17 - 茶/[PERSON_NAME]/向洗髮精 - 400" at bounding box center [163, 143] width 47 height 24
type input "茶/玫/向洗髮精"
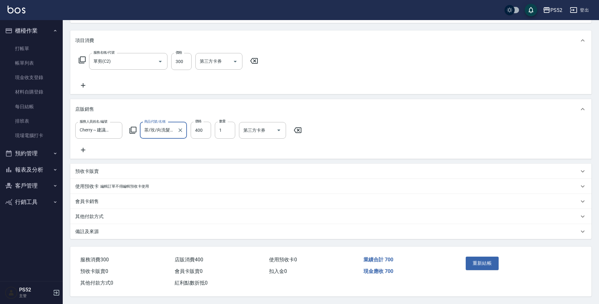
scroll to position [81, 0]
click at [494, 261] on button "重新結帳" at bounding box center [482, 263] width 33 height 13
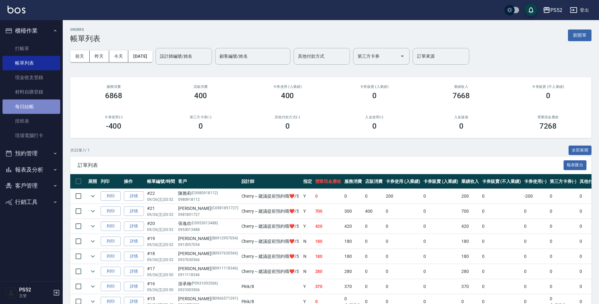
click at [40, 108] on link "每日結帳" at bounding box center [32, 106] width 58 height 14
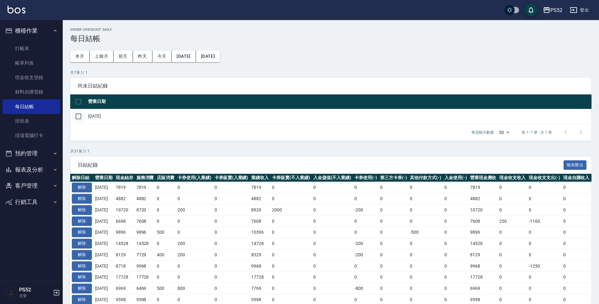
click at [81, 115] on input "checkbox" at bounding box center [78, 116] width 13 height 13
checkbox input "true"
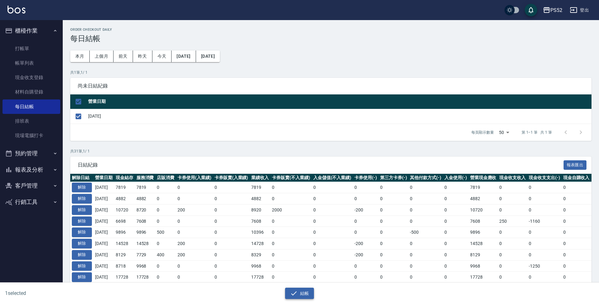
click at [300, 293] on button "結帳" at bounding box center [299, 294] width 29 height 12
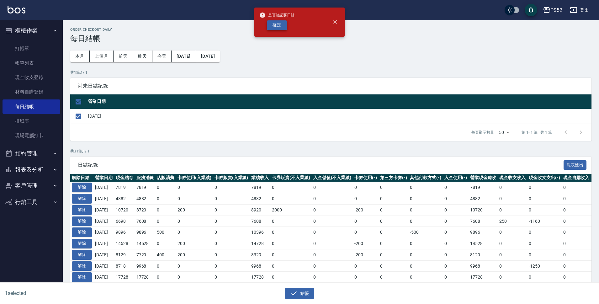
click at [276, 27] on button "確定" at bounding box center [277, 25] width 20 height 10
checkbox input "false"
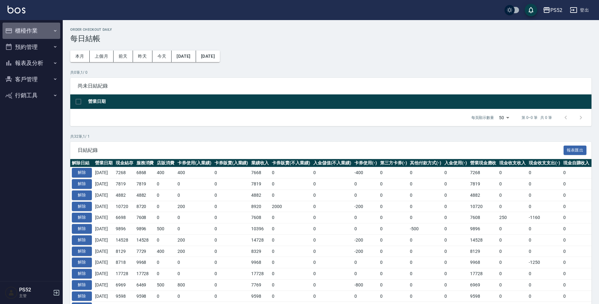
click at [47, 30] on button "櫃檯作業" at bounding box center [32, 31] width 58 height 16
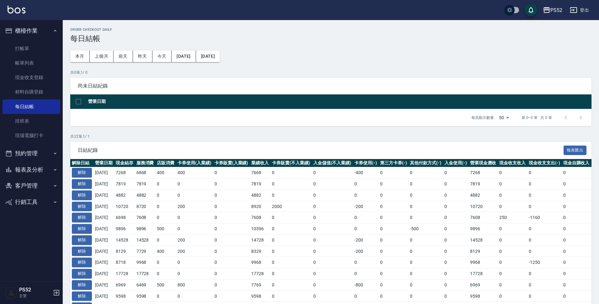
click at [41, 156] on button "預約管理" at bounding box center [32, 153] width 58 height 16
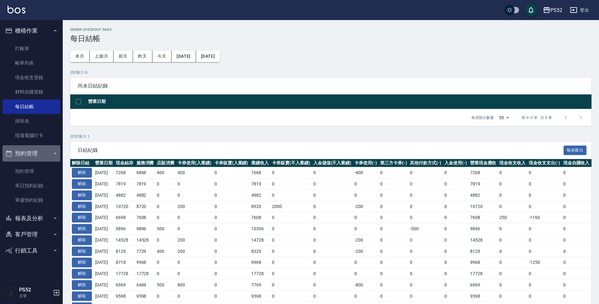
click at [39, 157] on button "預約管理" at bounding box center [32, 153] width 58 height 16
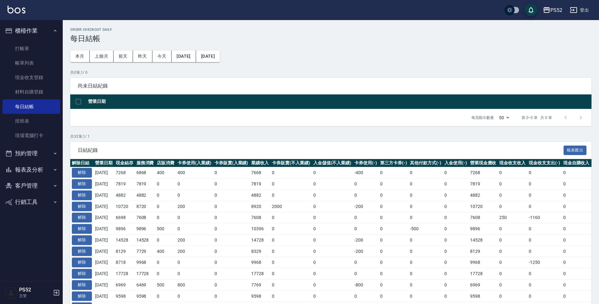
click at [42, 172] on button "報表及分析" at bounding box center [32, 170] width 58 height 16
click at [45, 201] on link "店家區間累計表" at bounding box center [32, 202] width 58 height 14
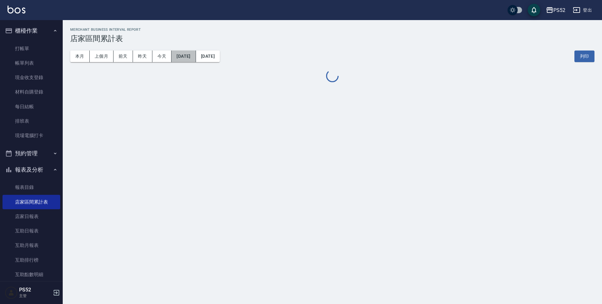
click at [196, 58] on button "[DATE]" at bounding box center [184, 57] width 24 height 12
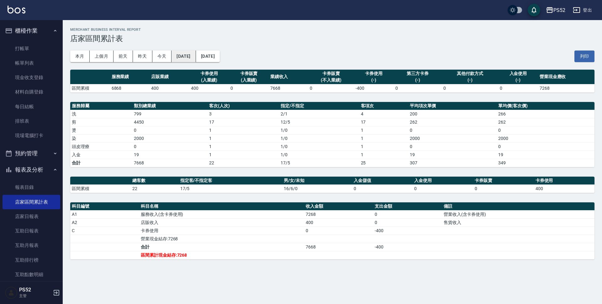
click at [191, 56] on button "[DATE]" at bounding box center [184, 57] width 24 height 12
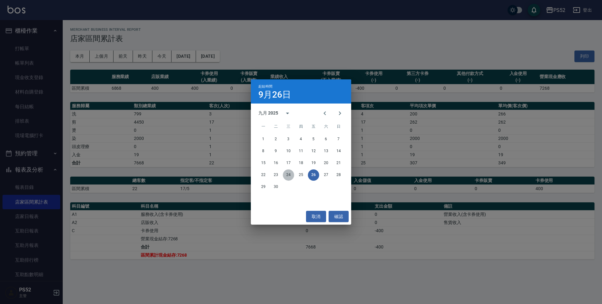
click at [288, 175] on button "24" at bounding box center [288, 174] width 11 height 11
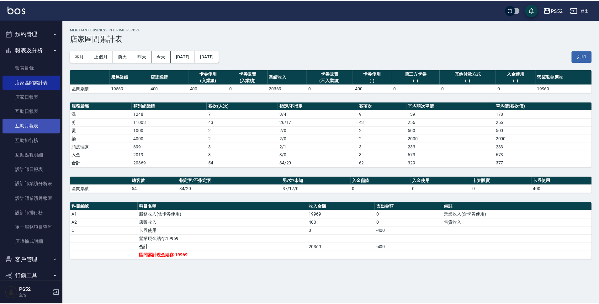
scroll to position [125, 0]
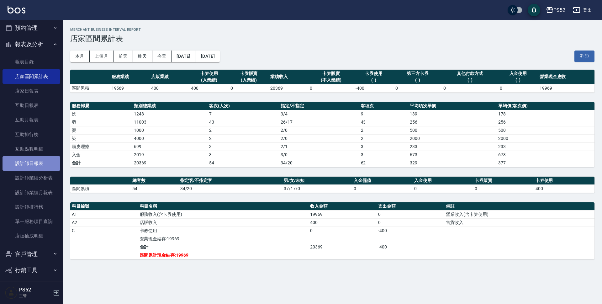
click at [39, 164] on link "設計師日報表" at bounding box center [32, 163] width 58 height 14
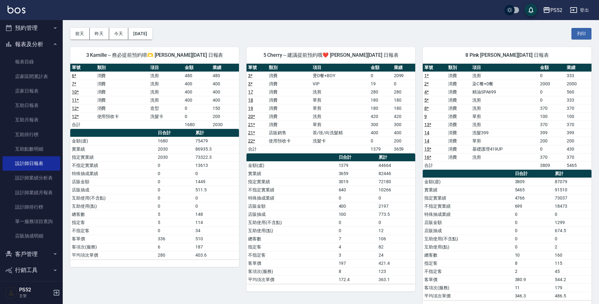
scroll to position [31, 0]
